Goal: Transaction & Acquisition: Register for event/course

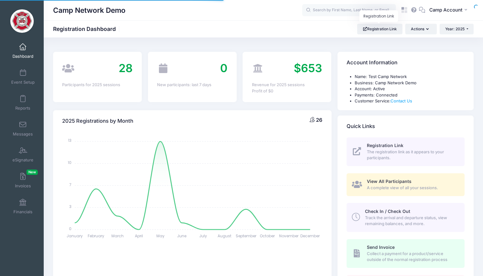
select select
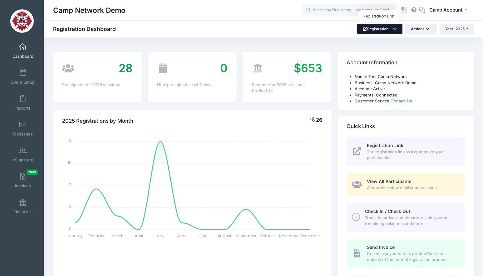
click at [386, 32] on link "Registration Link" at bounding box center [379, 29] width 45 height 11
click at [407, 9] on icon at bounding box center [404, 10] width 7 height 7
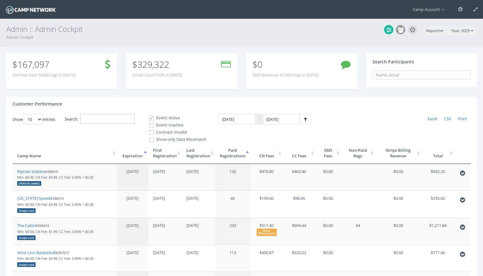
click at [124, 119] on input "Search:" at bounding box center [107, 119] width 54 height 10
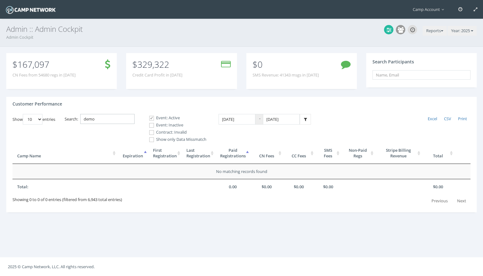
type input "demo"
click at [164, 124] on label "Event: Inactive" at bounding box center [175, 125] width 62 height 6
click at [151, 124] on input "Event: Inactive" at bounding box center [148, 125] width 6 height 6
checkbox input "true"
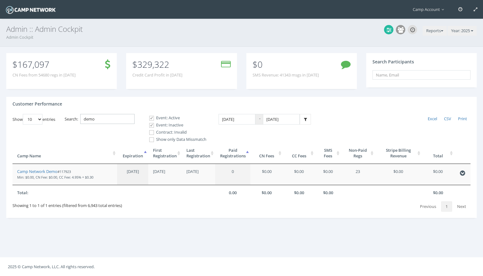
drag, startPoint x: 114, startPoint y: 117, endPoint x: 68, endPoint y: 101, distance: 48.6
click at [68, 101] on div "Customer Performance Show 10 25 50 100 entries Excel CSV Print Search: demo Eve…" at bounding box center [241, 157] width 470 height 121
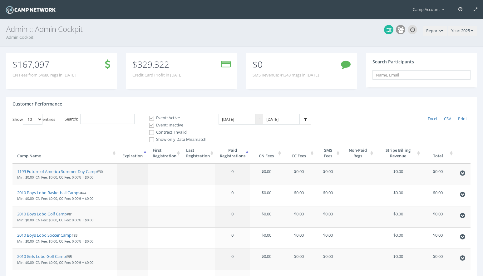
click at [238, 153] on th "Paid Registrations" at bounding box center [232, 153] width 35 height 21
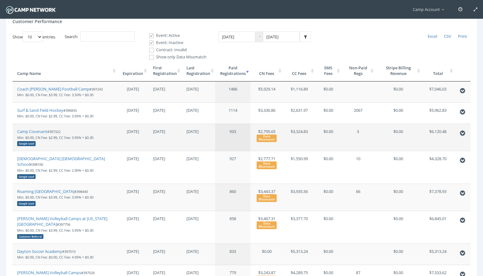
scroll to position [84, 0]
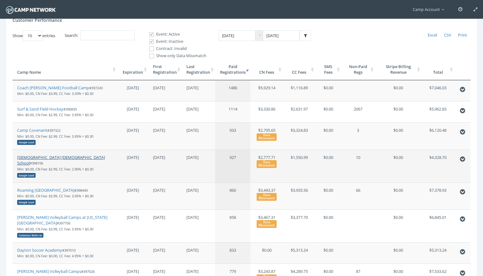
click at [66, 157] on link "Evangelical Christian School" at bounding box center [61, 161] width 88 height 12
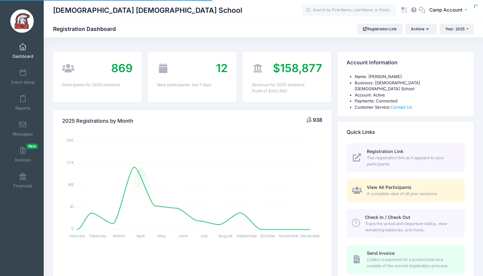
select select
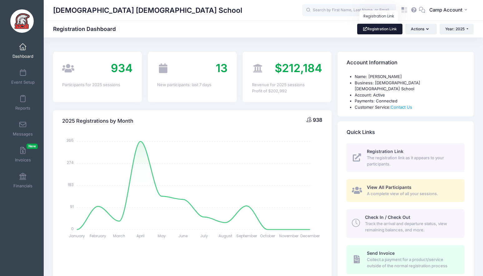
click at [378, 32] on link "Registration Link" at bounding box center [379, 29] width 45 height 11
click at [26, 50] on link "Dashboard" at bounding box center [23, 51] width 30 height 22
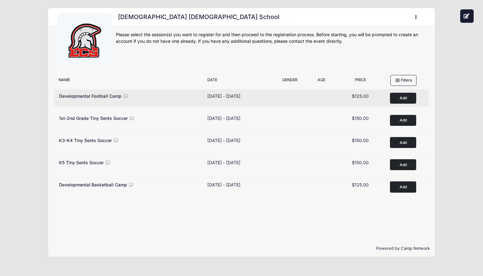
click at [402, 97] on button "Add to Cart" at bounding box center [403, 98] width 26 height 11
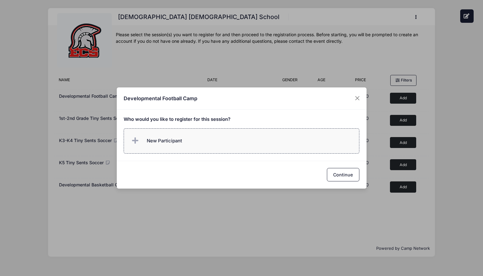
click at [237, 135] on label "New Participant" at bounding box center [242, 140] width 236 height 25
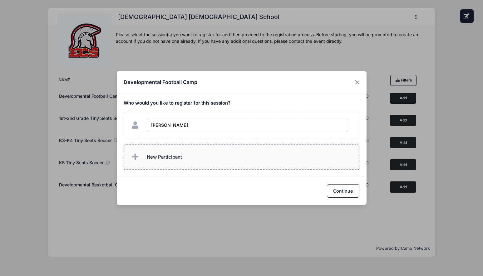
type input "[PERSON_NAME]"
checkbox input "true"
click at [236, 155] on label "New Participant" at bounding box center [242, 157] width 236 height 25
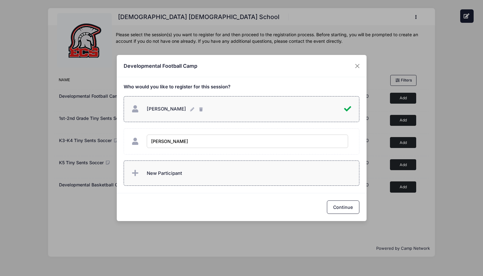
type input "[PERSON_NAME]"
checkbox input "true"
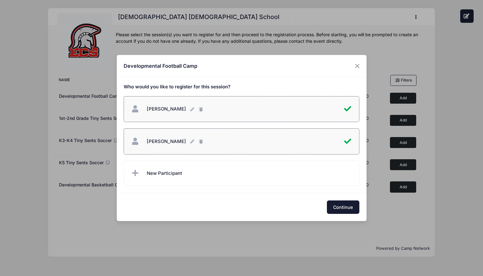
click at [337, 205] on button "Continue" at bounding box center [343, 206] width 32 height 13
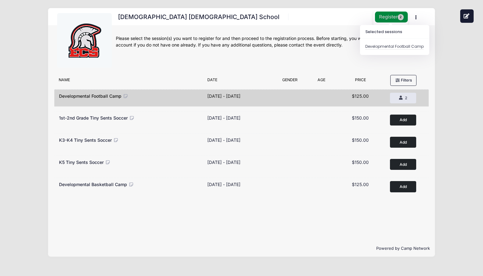
click at [389, 19] on button "Register 2" at bounding box center [391, 17] width 33 height 11
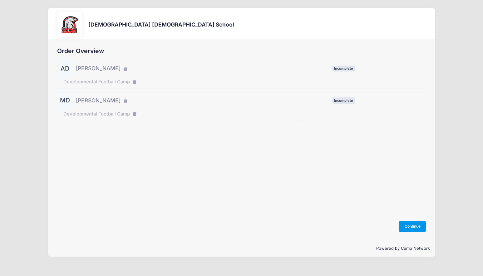
click at [413, 226] on button "Continue" at bounding box center [412, 226] width 27 height 11
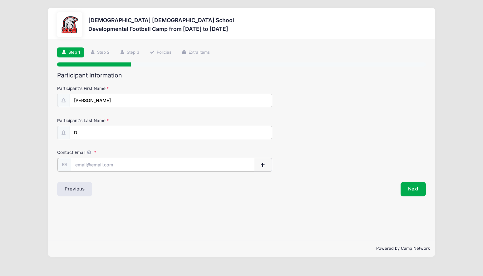
click at [234, 165] on input "Contact Email" at bounding box center [162, 164] width 183 height 13
type input "[PERSON_NAME][EMAIL_ADDRESS][PERSON_NAME][DOMAIN_NAME]"
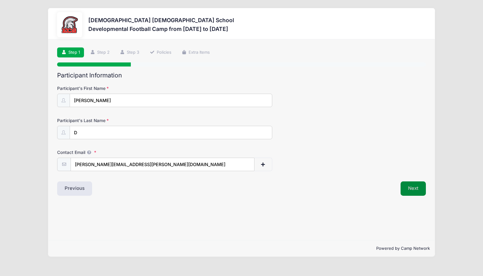
click at [409, 195] on button "Next" at bounding box center [413, 188] width 25 height 14
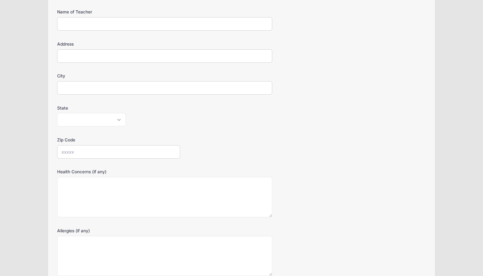
scroll to position [198, 0]
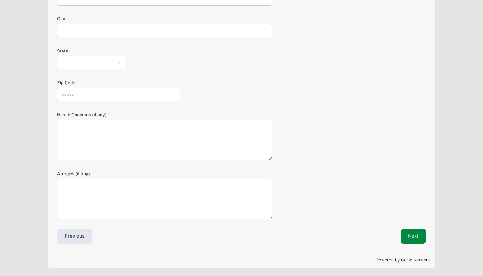
click at [419, 242] on button "Next" at bounding box center [413, 236] width 25 height 14
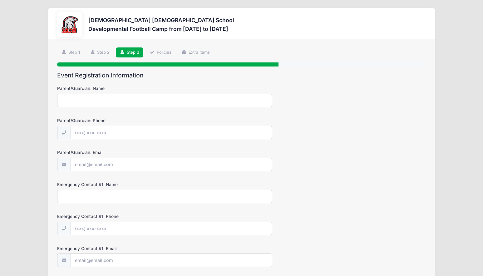
scroll to position [240, 0]
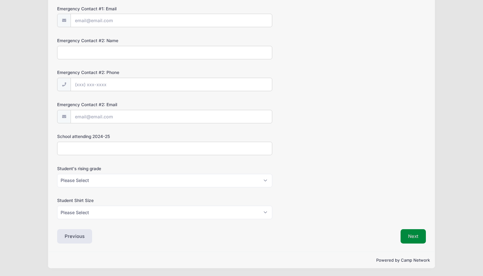
click at [420, 239] on button "Next" at bounding box center [413, 236] width 25 height 14
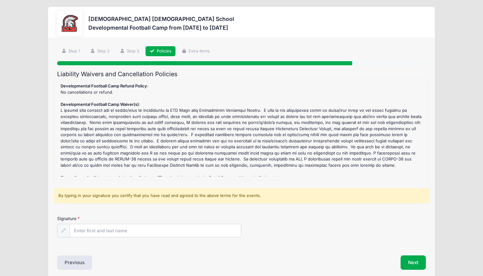
scroll to position [0, 0]
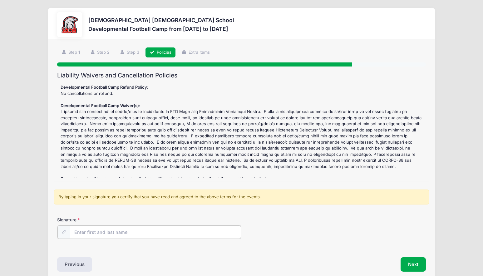
click at [169, 232] on input "Signature" at bounding box center [155, 231] width 171 height 13
type input "AD"
click at [412, 263] on button "Next" at bounding box center [413, 264] width 25 height 14
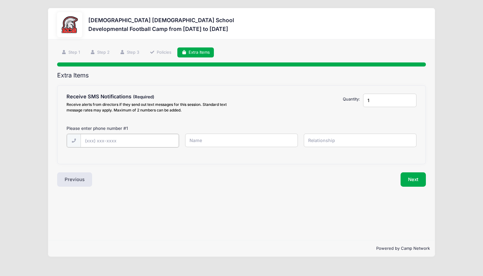
click at [121, 144] on input "text" at bounding box center [130, 140] width 98 height 13
type input "(123) 123-1231"
click at [198, 143] on input "text" at bounding box center [241, 140] width 112 height 13
type input "sdf"
click at [339, 143] on input "text" at bounding box center [360, 140] width 112 height 13
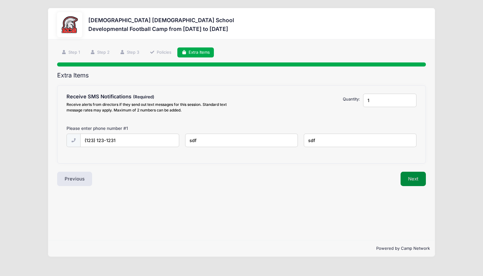
type input "sdf"
click at [415, 181] on button "Next" at bounding box center [413, 179] width 25 height 14
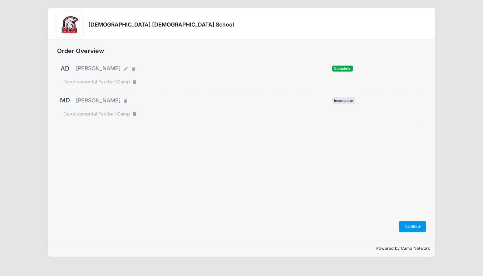
click at [411, 221] on button "Continue" at bounding box center [412, 226] width 27 height 11
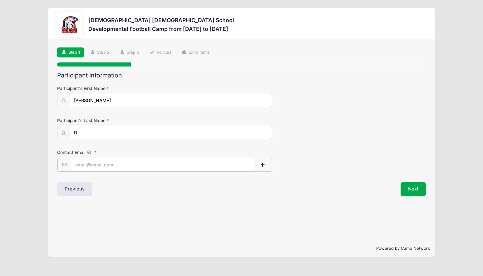
click at [161, 166] on input "Contact Email" at bounding box center [162, 164] width 183 height 13
type input "[PERSON_NAME][EMAIL_ADDRESS][PERSON_NAME][DOMAIN_NAME]"
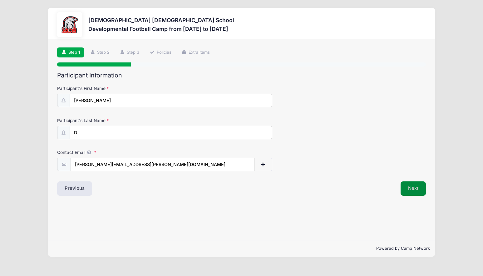
click at [409, 193] on button "Next" at bounding box center [413, 188] width 25 height 14
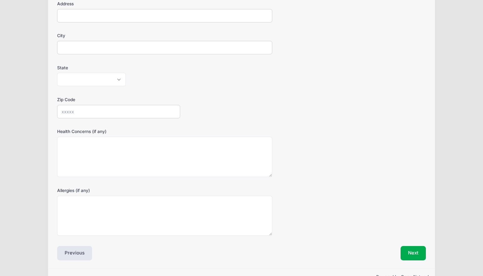
scroll to position [198, 0]
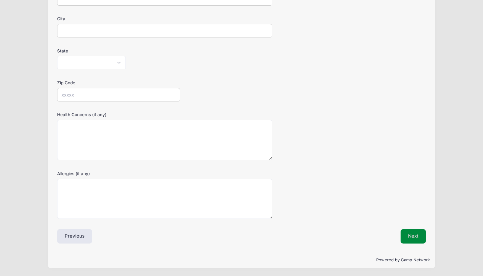
click at [422, 235] on button "Next" at bounding box center [413, 236] width 25 height 14
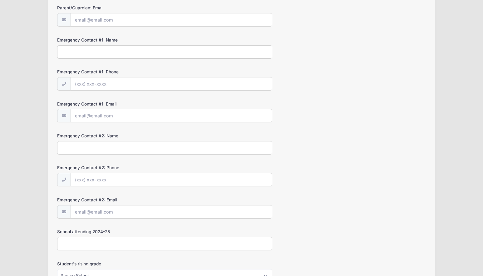
scroll to position [240, 0]
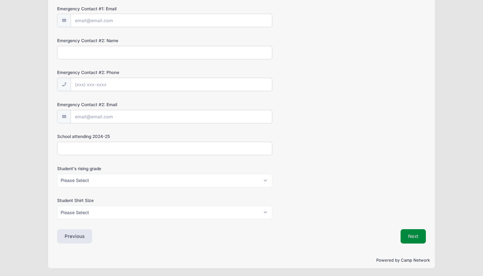
click at [419, 240] on button "Next" at bounding box center [413, 236] width 25 height 14
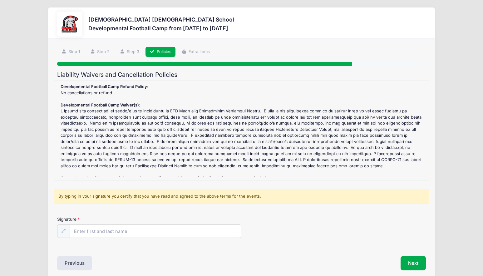
scroll to position [0, 0]
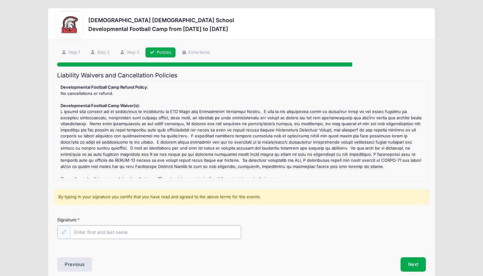
click at [183, 235] on input "Signature" at bounding box center [155, 231] width 171 height 13
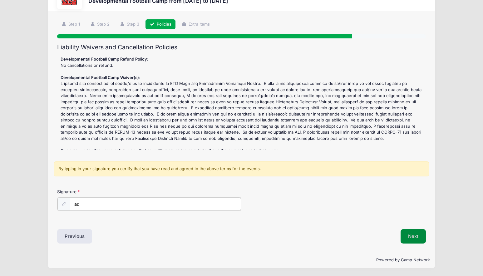
type input "ad"
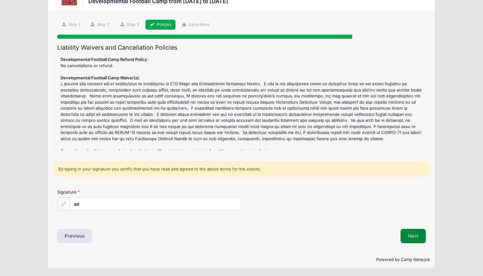
click at [408, 233] on button "Next" at bounding box center [413, 236] width 25 height 14
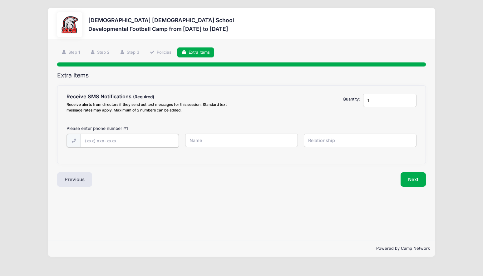
click at [153, 136] on input "text" at bounding box center [130, 140] width 98 height 13
type input "[PHONE_NUMBER]"
click at [219, 143] on input "text" at bounding box center [241, 140] width 112 height 13
type input "sdf"
click at [334, 139] on input "s" at bounding box center [360, 140] width 112 height 13
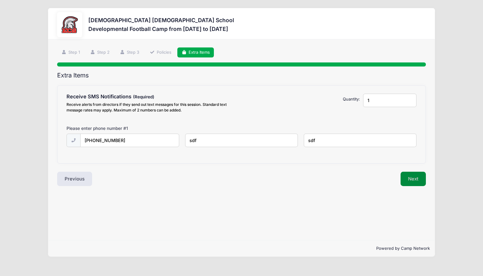
type input "sdf"
click at [417, 178] on button "Next" at bounding box center [413, 179] width 25 height 14
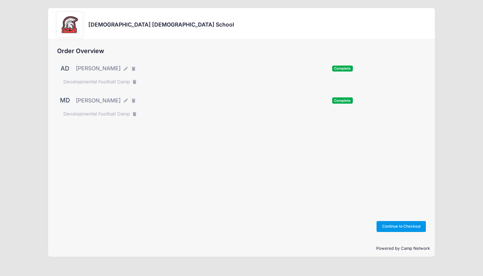
click at [412, 230] on button "Continue to Checkout" at bounding box center [401, 226] width 49 height 11
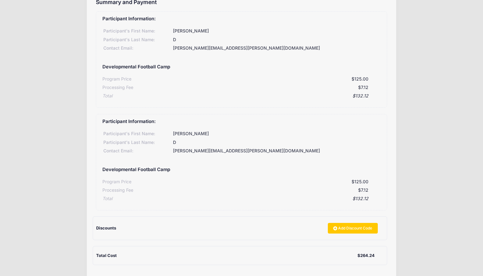
scroll to position [109, 0]
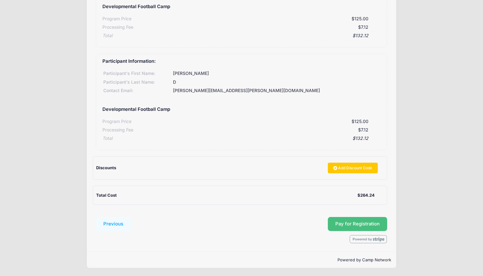
click at [363, 227] on button "Pay for Registration" at bounding box center [357, 224] width 59 height 14
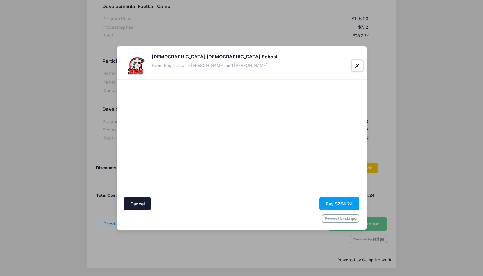
click at [359, 66] on button "Close" at bounding box center [357, 65] width 11 height 11
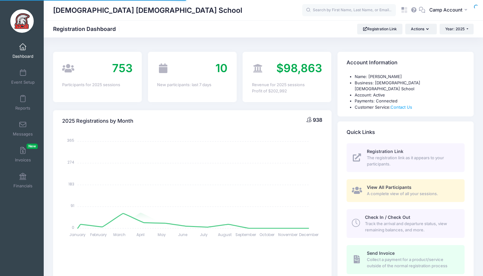
select select
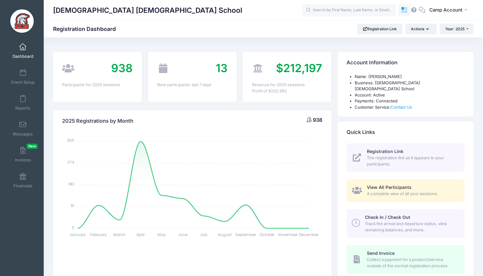
click at [407, 12] on icon at bounding box center [406, 11] width 3 height 3
